Goal: Task Accomplishment & Management: Use online tool/utility

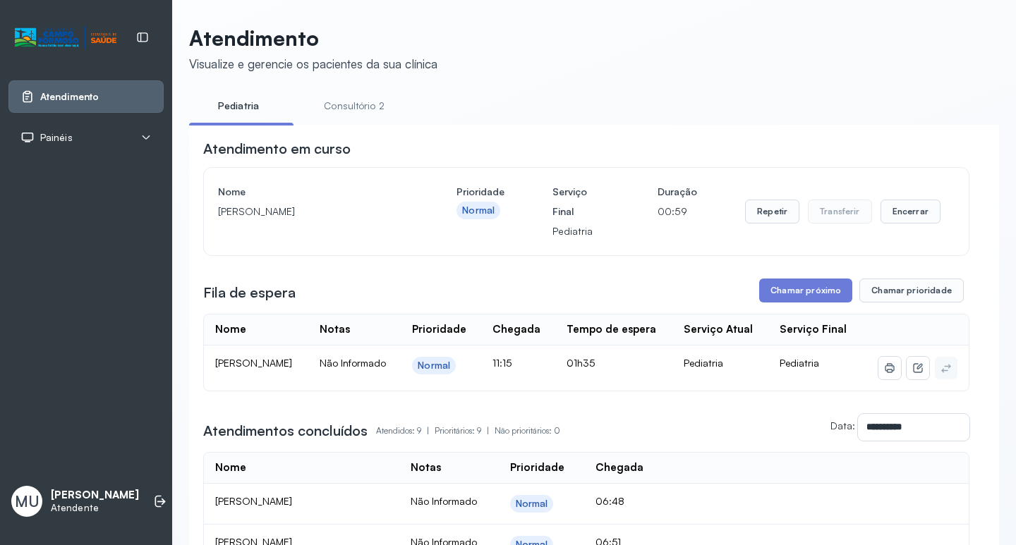
click at [361, 109] on link "Consultório 2" at bounding box center [354, 106] width 99 height 23
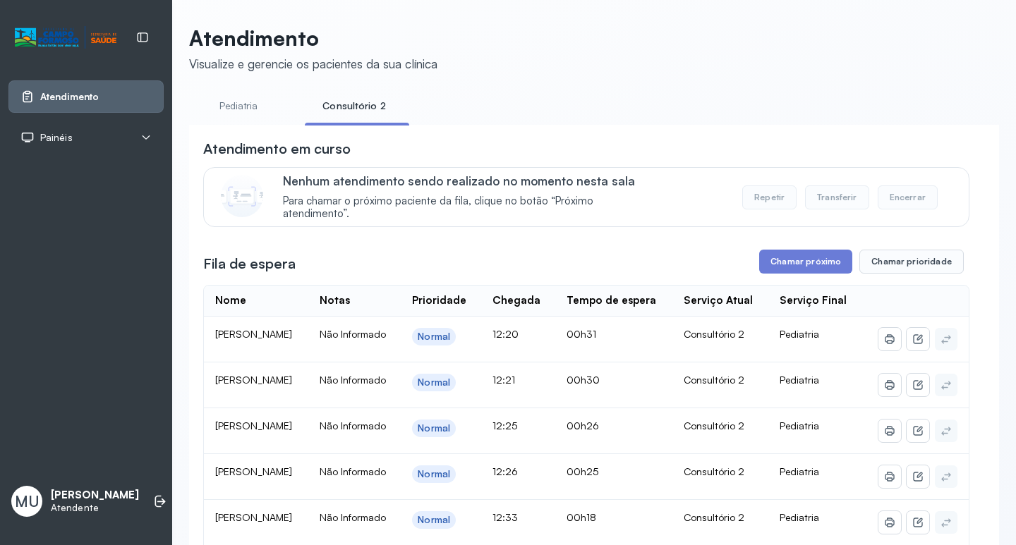
click at [635, 240] on div "**********" at bounding box center [586, 474] width 766 height 670
click at [817, 259] on button "Chamar próximo" at bounding box center [805, 262] width 93 height 24
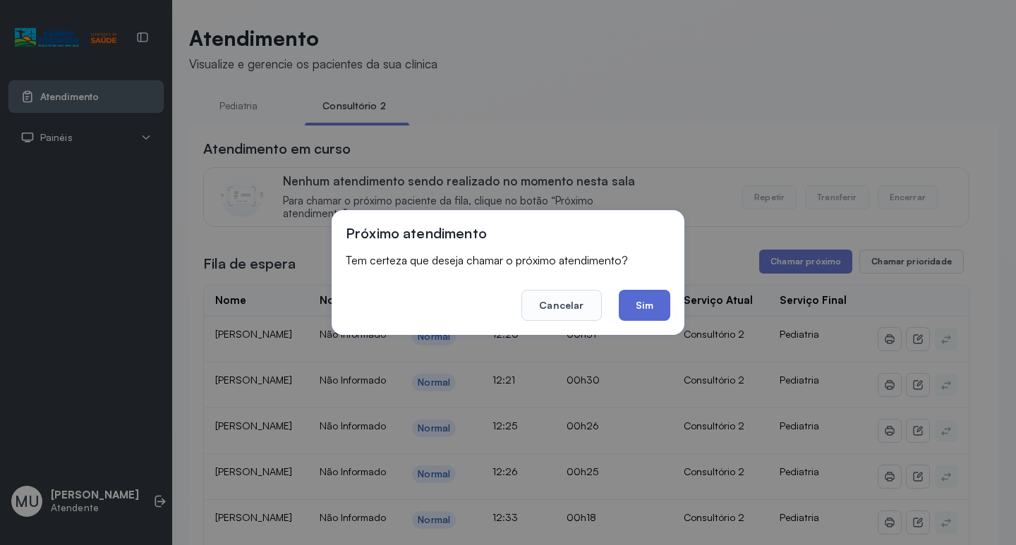
click at [645, 310] on button "Sim" at bounding box center [645, 305] width 52 height 31
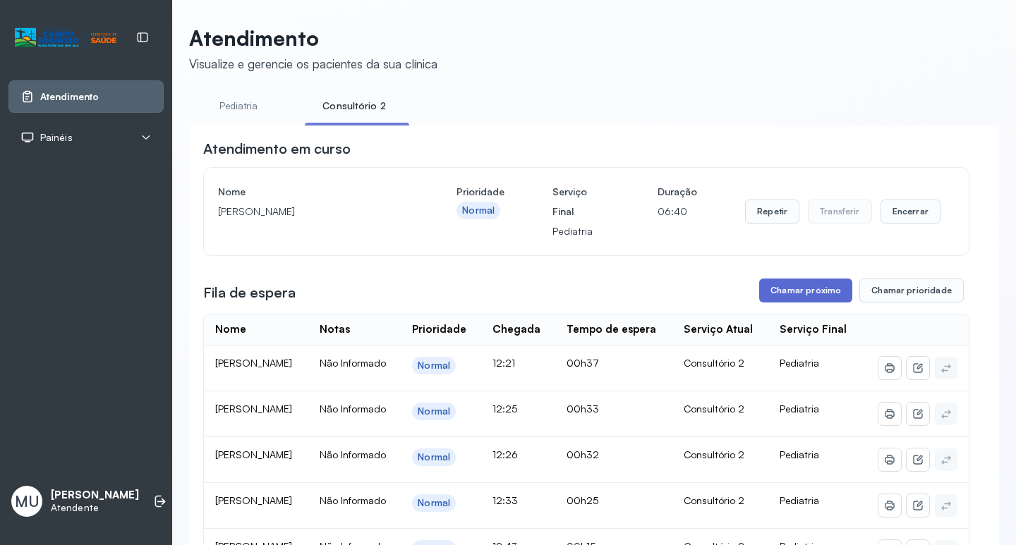
click at [793, 289] on button "Chamar próximo" at bounding box center [805, 291] width 93 height 24
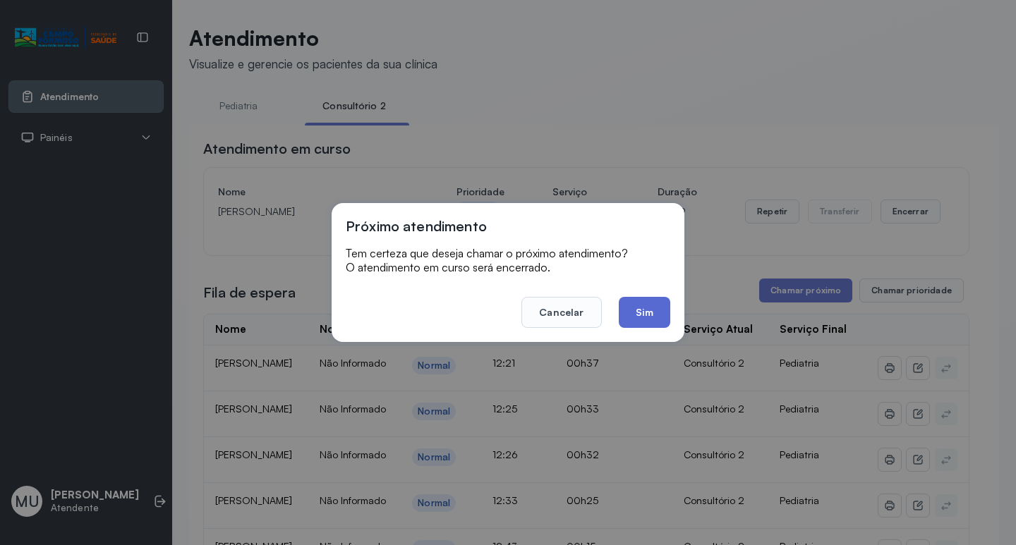
click at [647, 306] on button "Sim" at bounding box center [645, 312] width 52 height 31
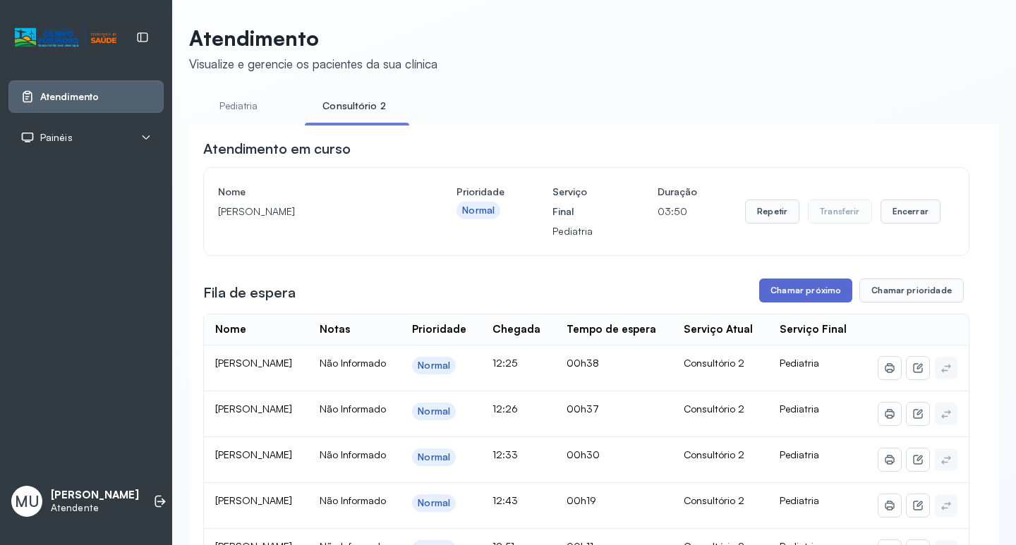
click at [805, 286] on button "Chamar próximo" at bounding box center [805, 291] width 93 height 24
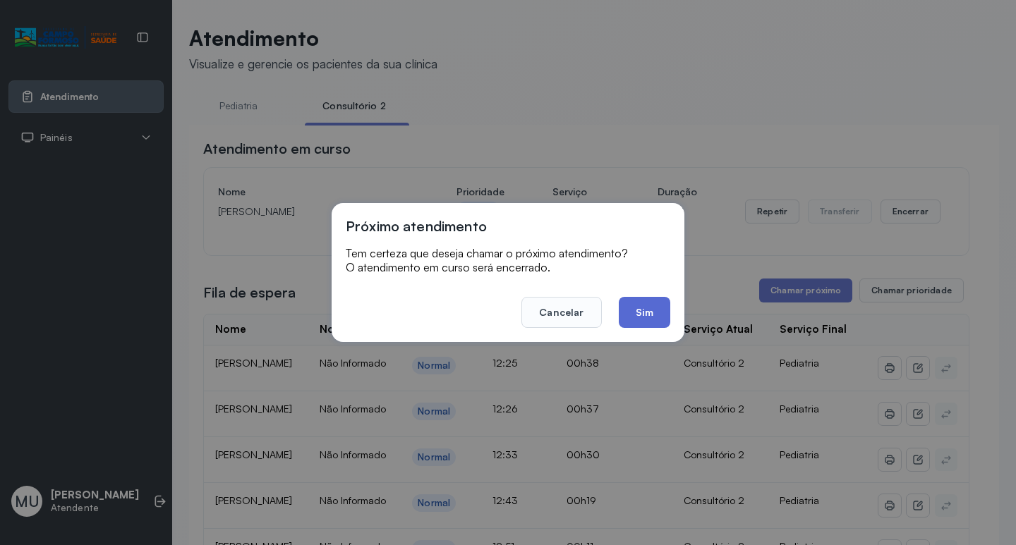
click at [641, 309] on button "Sim" at bounding box center [645, 312] width 52 height 31
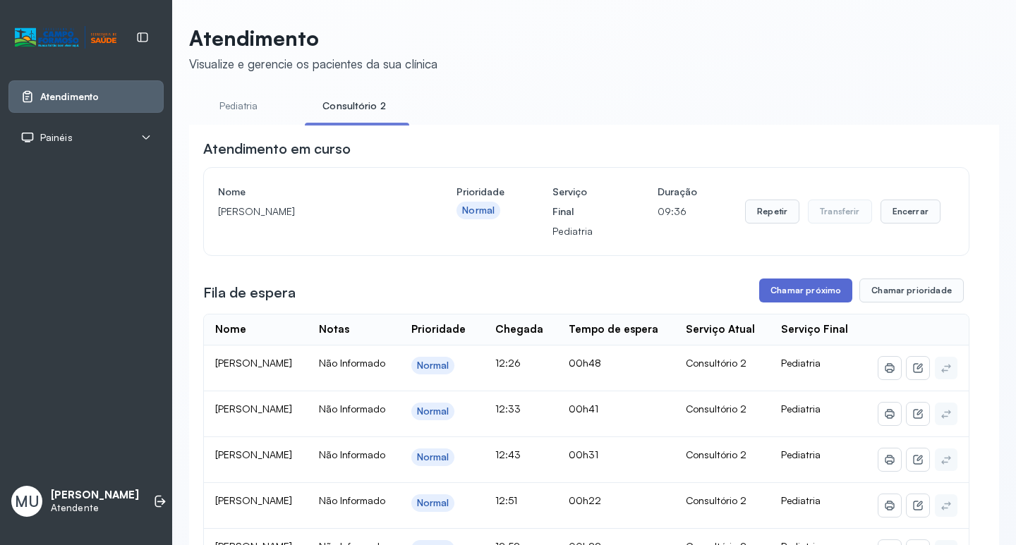
click at [824, 291] on button "Chamar próximo" at bounding box center [805, 291] width 93 height 24
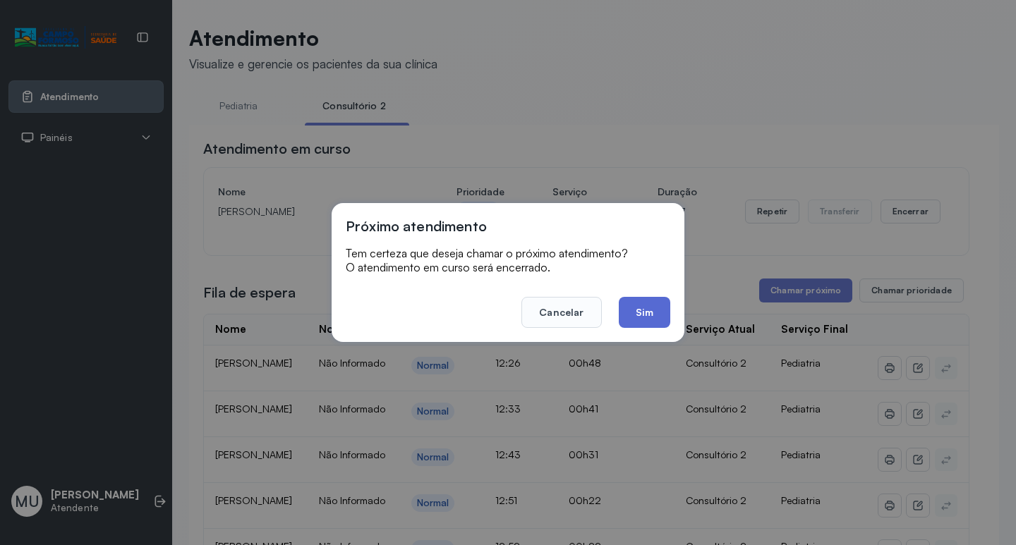
click at [647, 308] on button "Sim" at bounding box center [645, 312] width 52 height 31
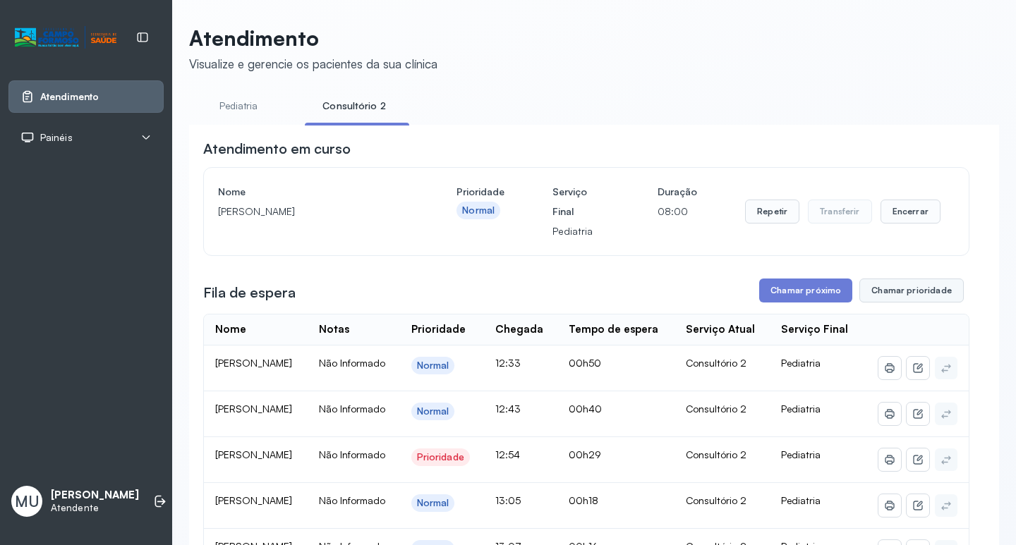
click at [917, 291] on button "Chamar prioridade" at bounding box center [912, 291] width 104 height 24
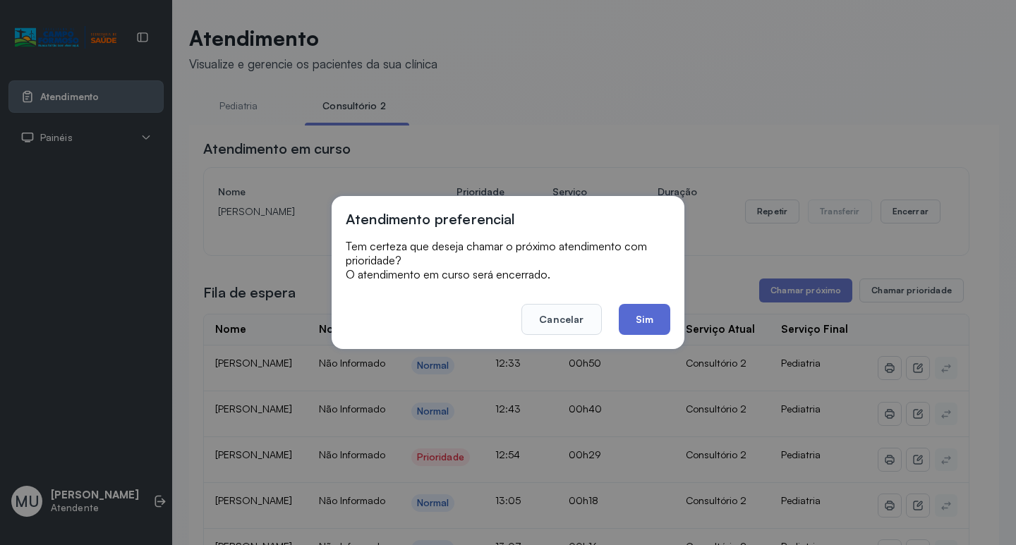
click at [633, 315] on button "Sim" at bounding box center [645, 319] width 52 height 31
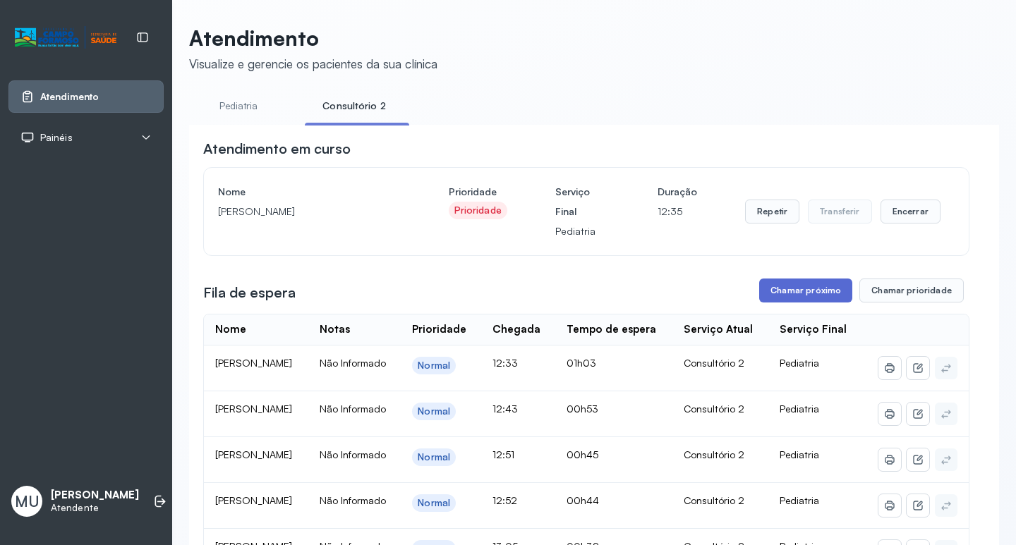
click at [776, 291] on button "Chamar próximo" at bounding box center [805, 291] width 93 height 24
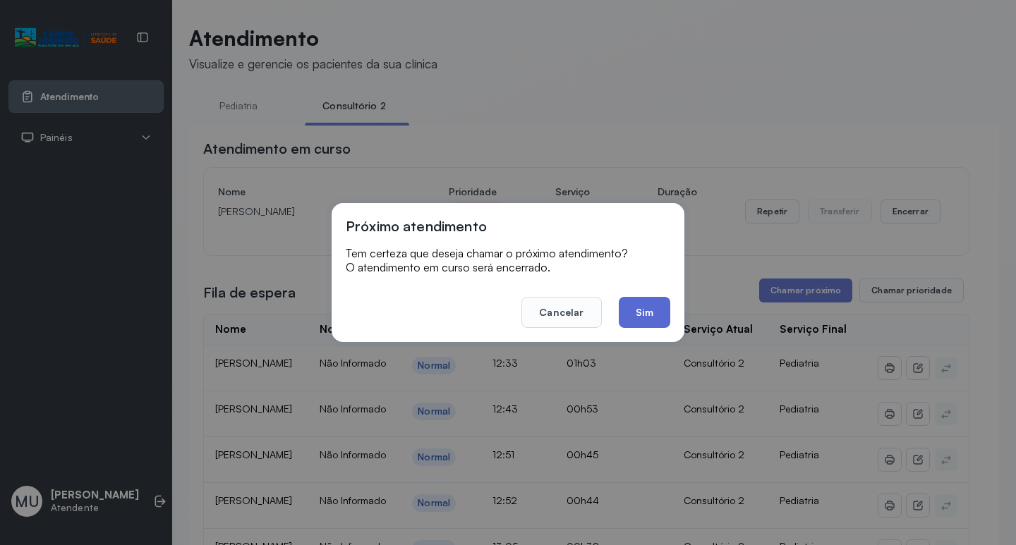
click at [637, 312] on button "Sim" at bounding box center [645, 312] width 52 height 31
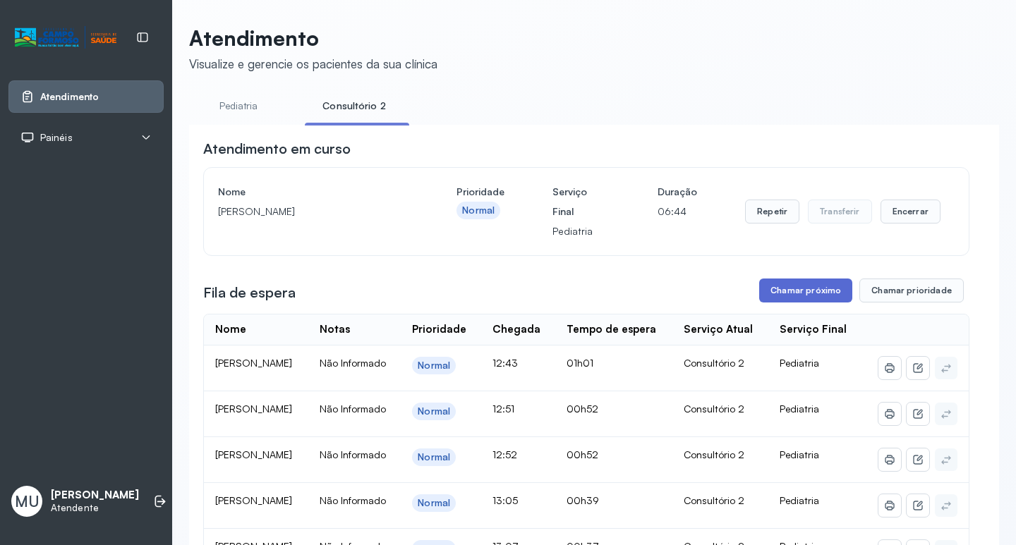
click at [795, 284] on button "Chamar próximo" at bounding box center [805, 291] width 93 height 24
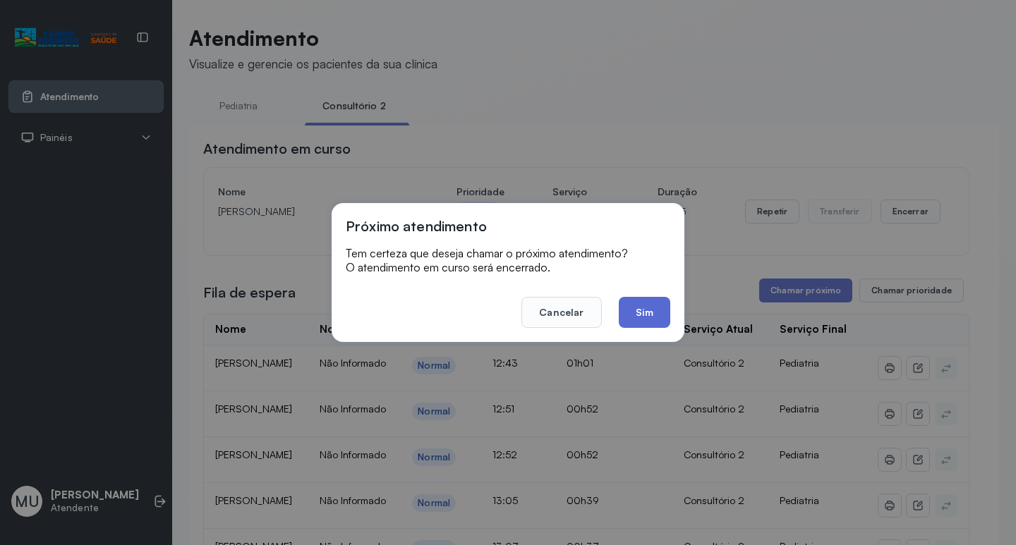
click at [645, 310] on button "Sim" at bounding box center [645, 312] width 52 height 31
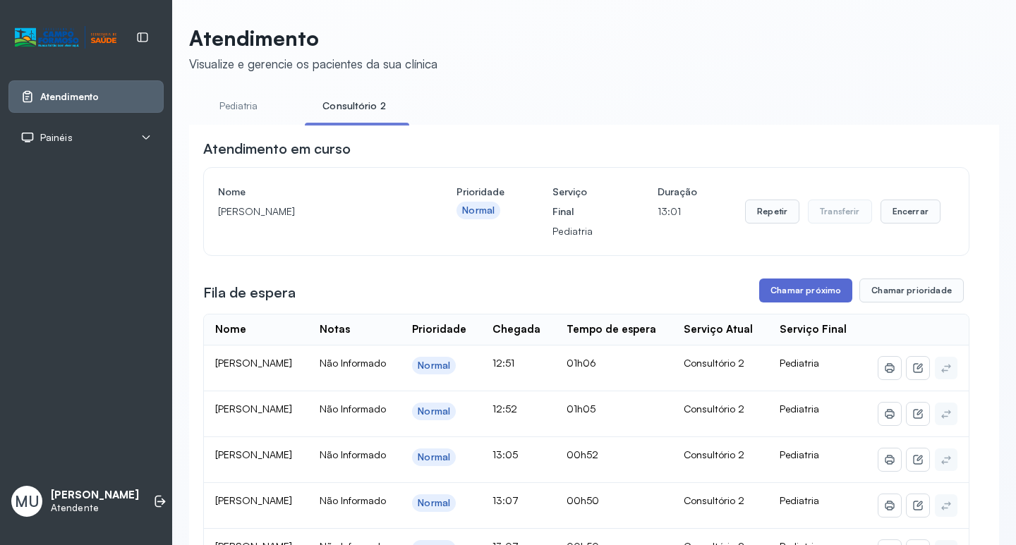
click at [819, 288] on button "Chamar próximo" at bounding box center [805, 291] width 93 height 24
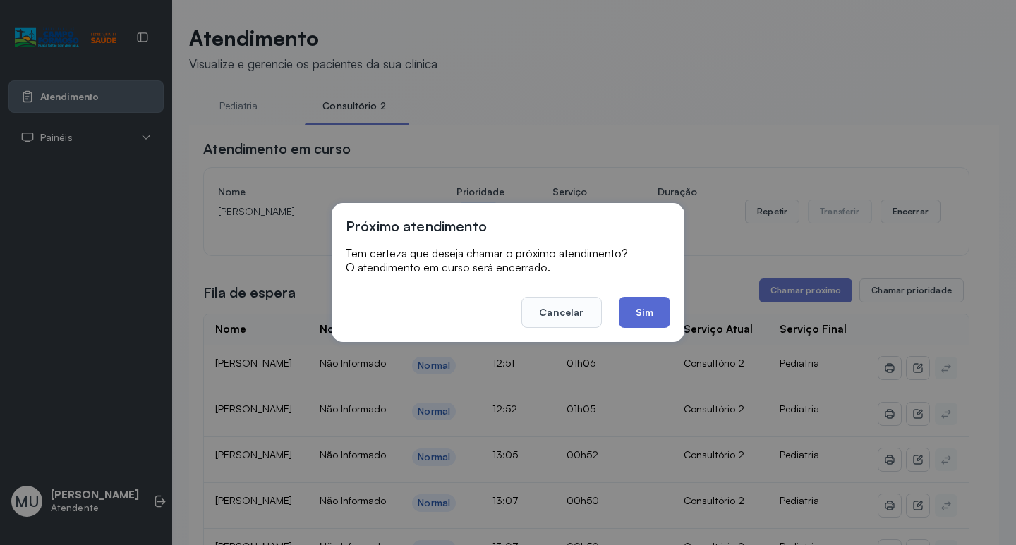
click at [640, 308] on button "Sim" at bounding box center [645, 312] width 52 height 31
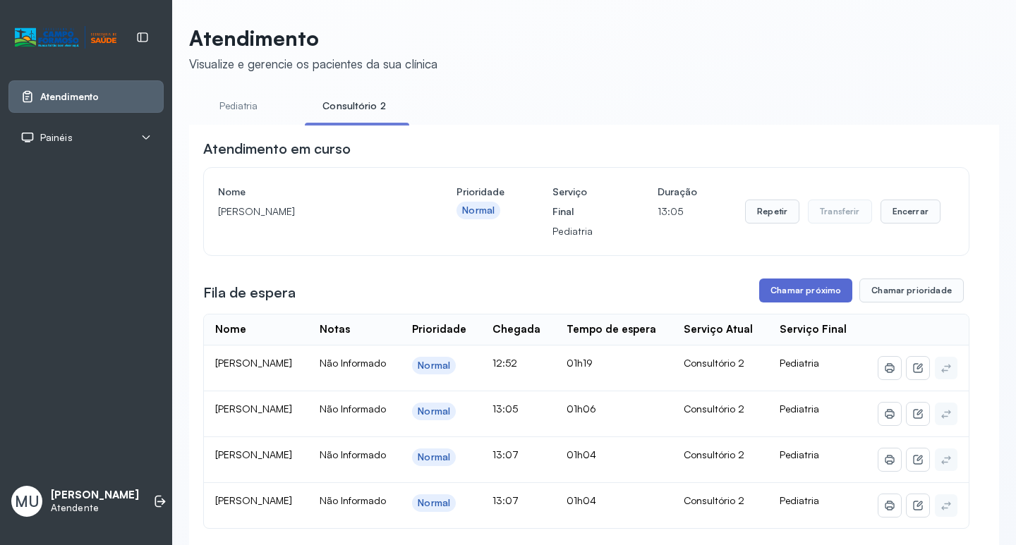
click at [788, 286] on button "Chamar próximo" at bounding box center [805, 291] width 93 height 24
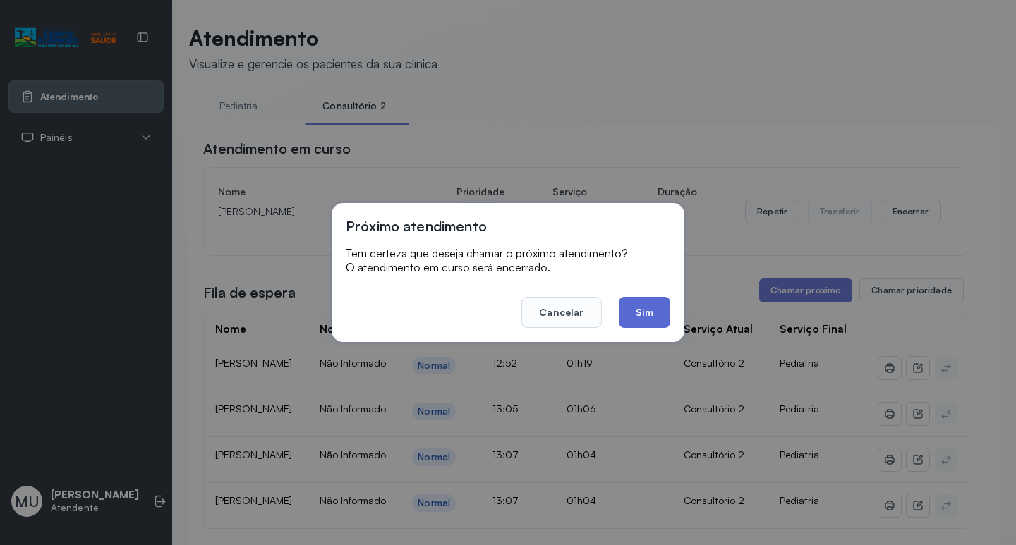
click at [636, 313] on button "Sim" at bounding box center [645, 312] width 52 height 31
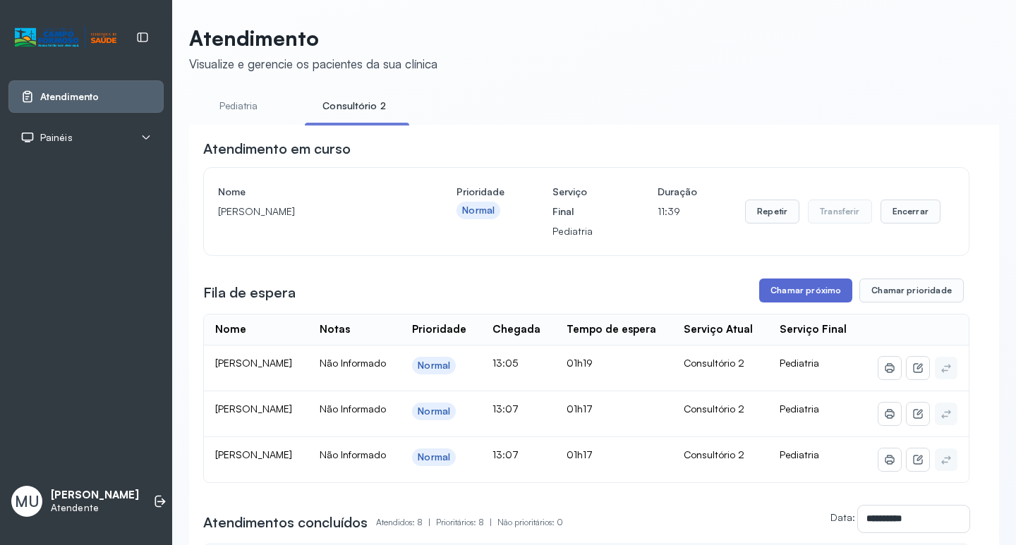
click at [804, 292] on button "Chamar próximo" at bounding box center [805, 291] width 93 height 24
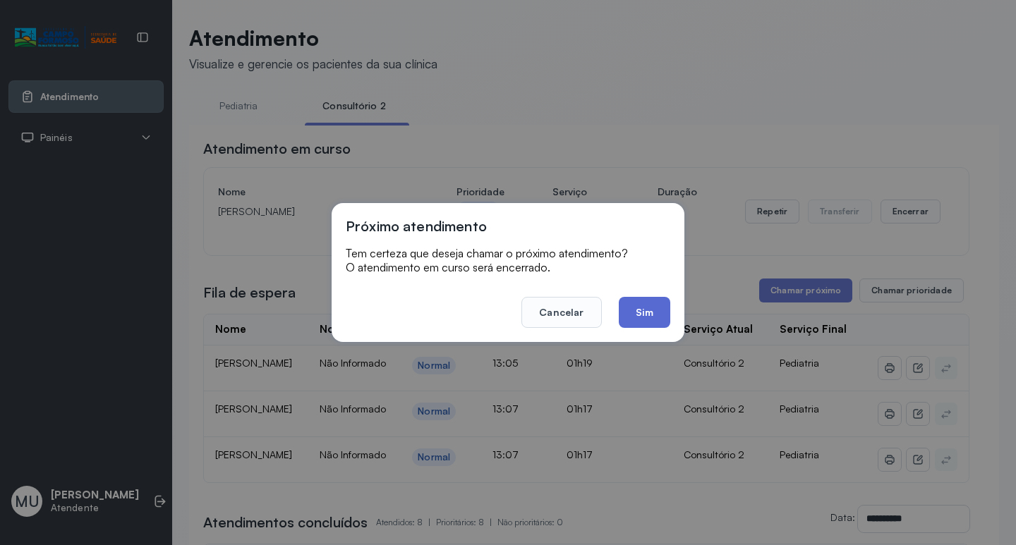
click at [641, 311] on button "Sim" at bounding box center [645, 312] width 52 height 31
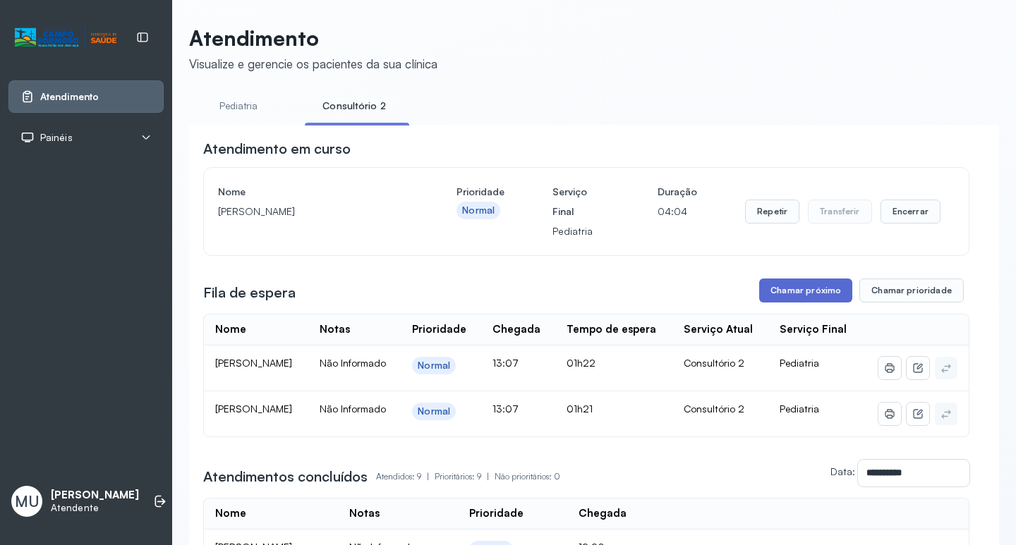
click at [787, 295] on button "Chamar próximo" at bounding box center [805, 291] width 93 height 24
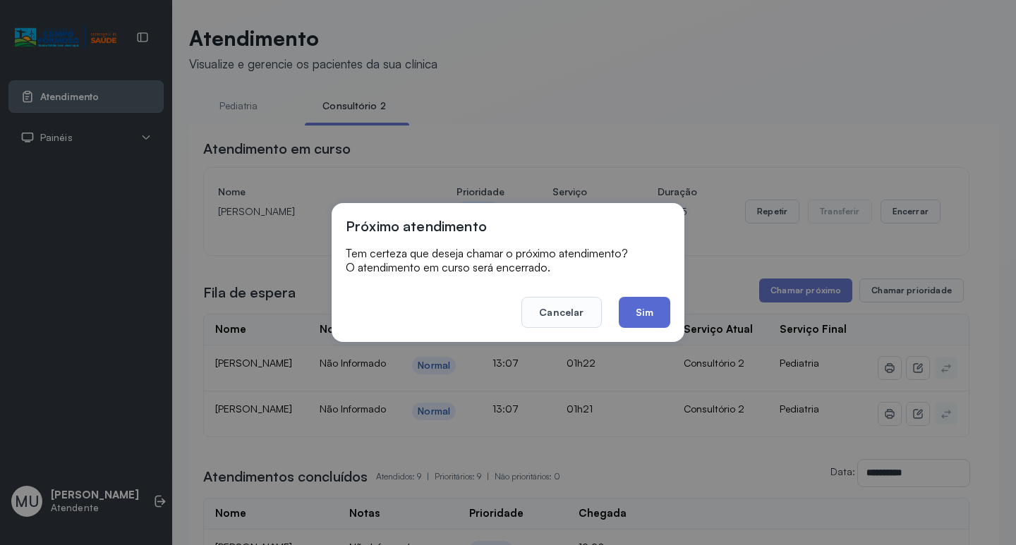
click at [644, 310] on button "Sim" at bounding box center [645, 312] width 52 height 31
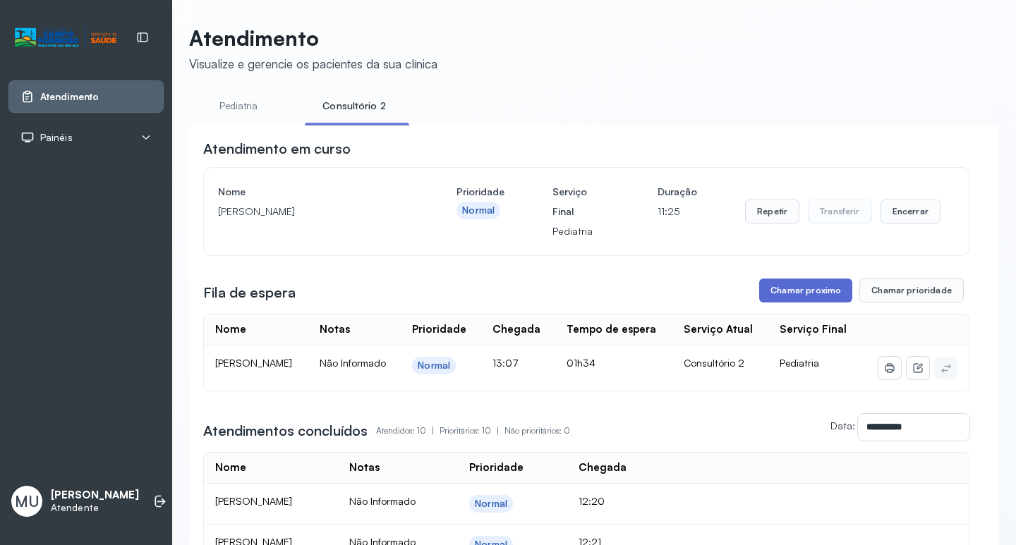
click at [790, 293] on button "Chamar próximo" at bounding box center [805, 291] width 93 height 24
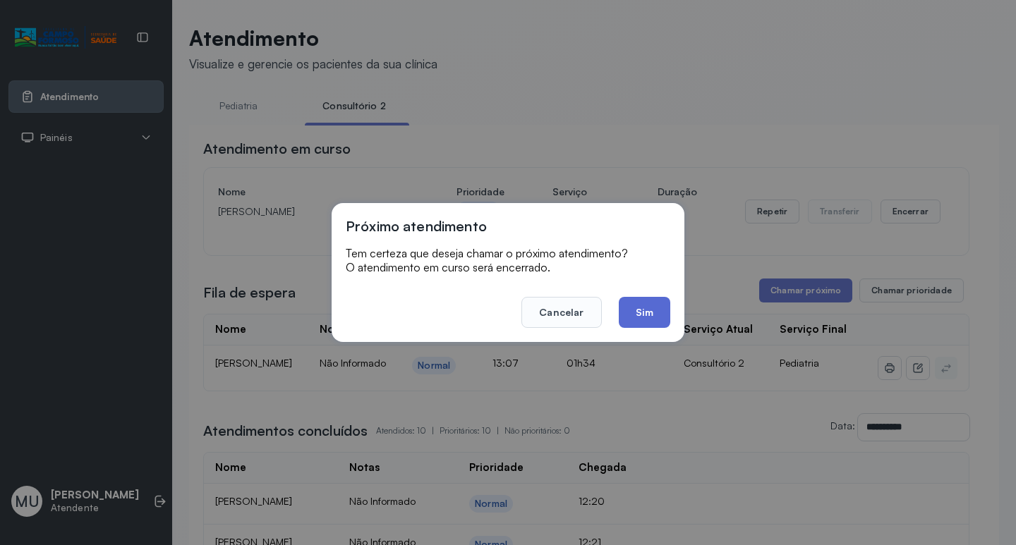
click at [644, 308] on button "Sim" at bounding box center [645, 312] width 52 height 31
